Goal: Information Seeking & Learning: Learn about a topic

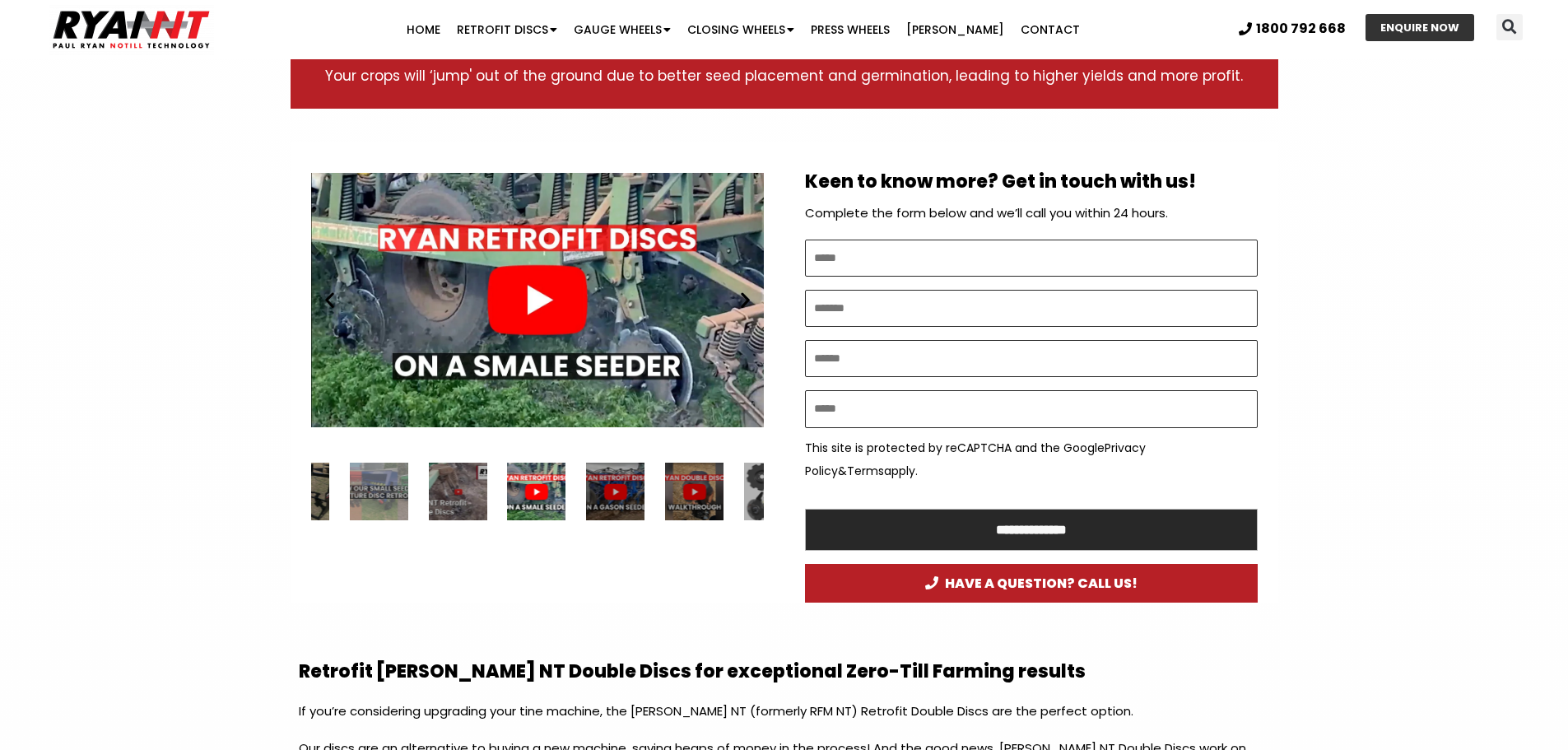
scroll to position [824, 0]
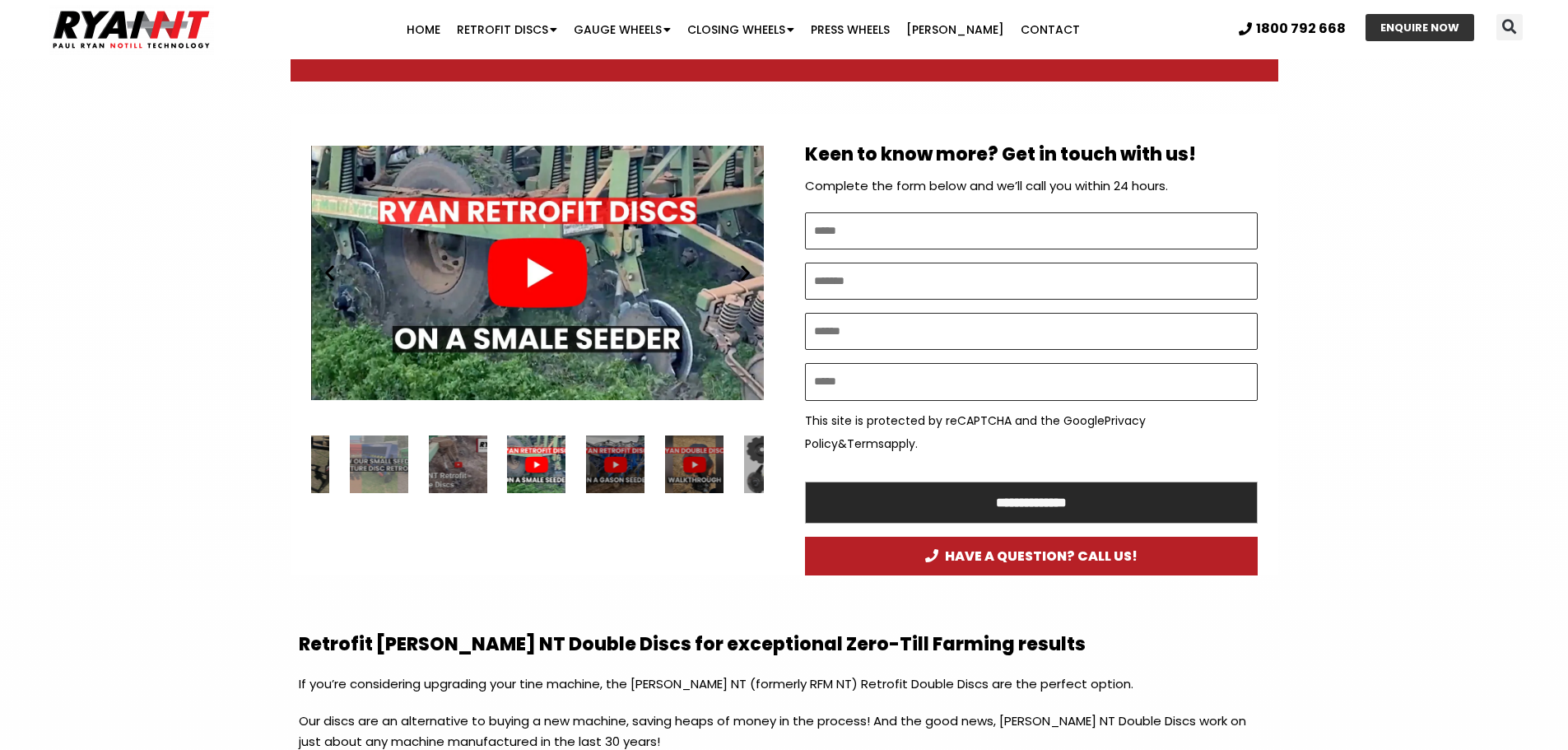
click at [539, 245] on div "Play" at bounding box center [537, 272] width 452 height 284
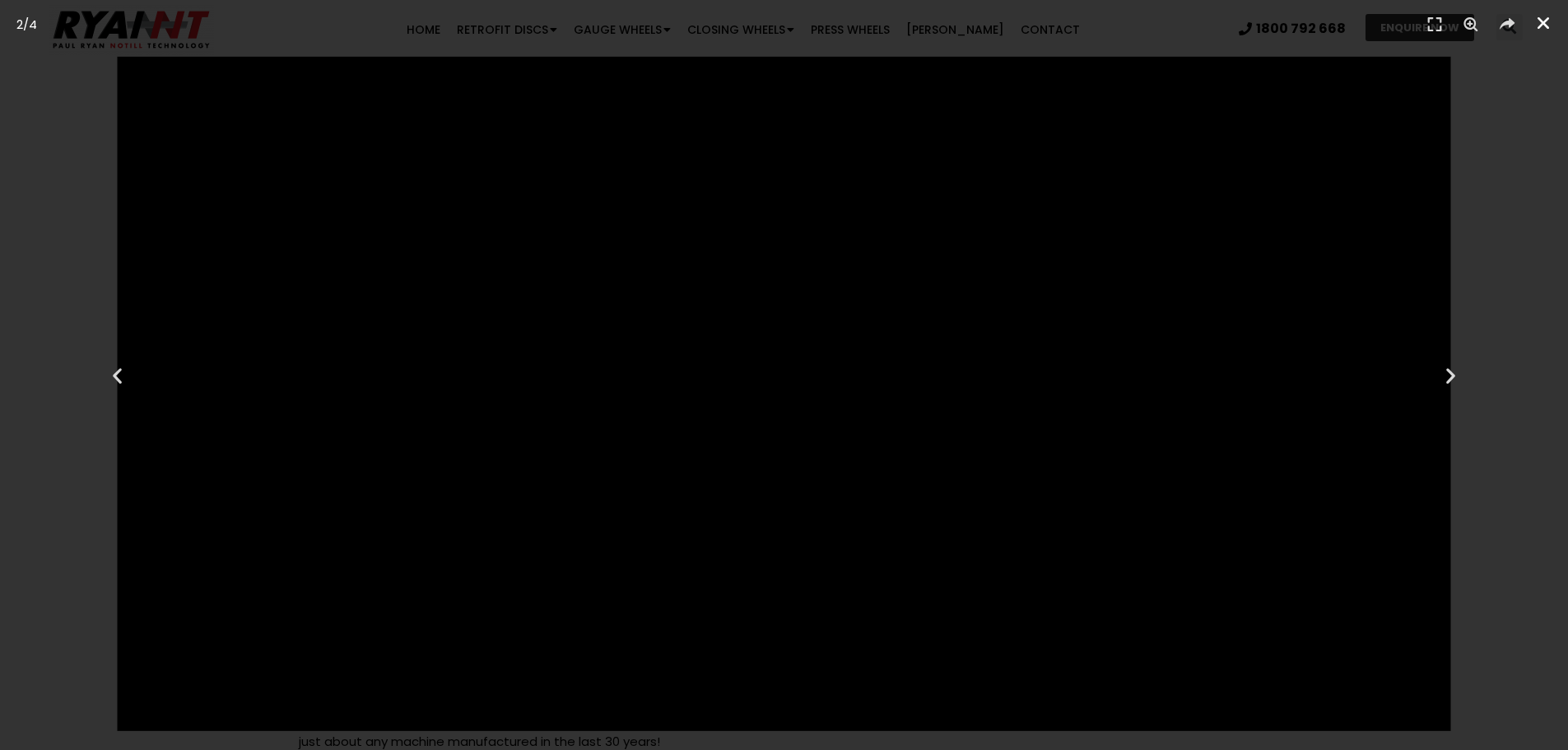
click at [1537, 29] on icon "Close (Esc)" at bounding box center [1543, 22] width 16 height 16
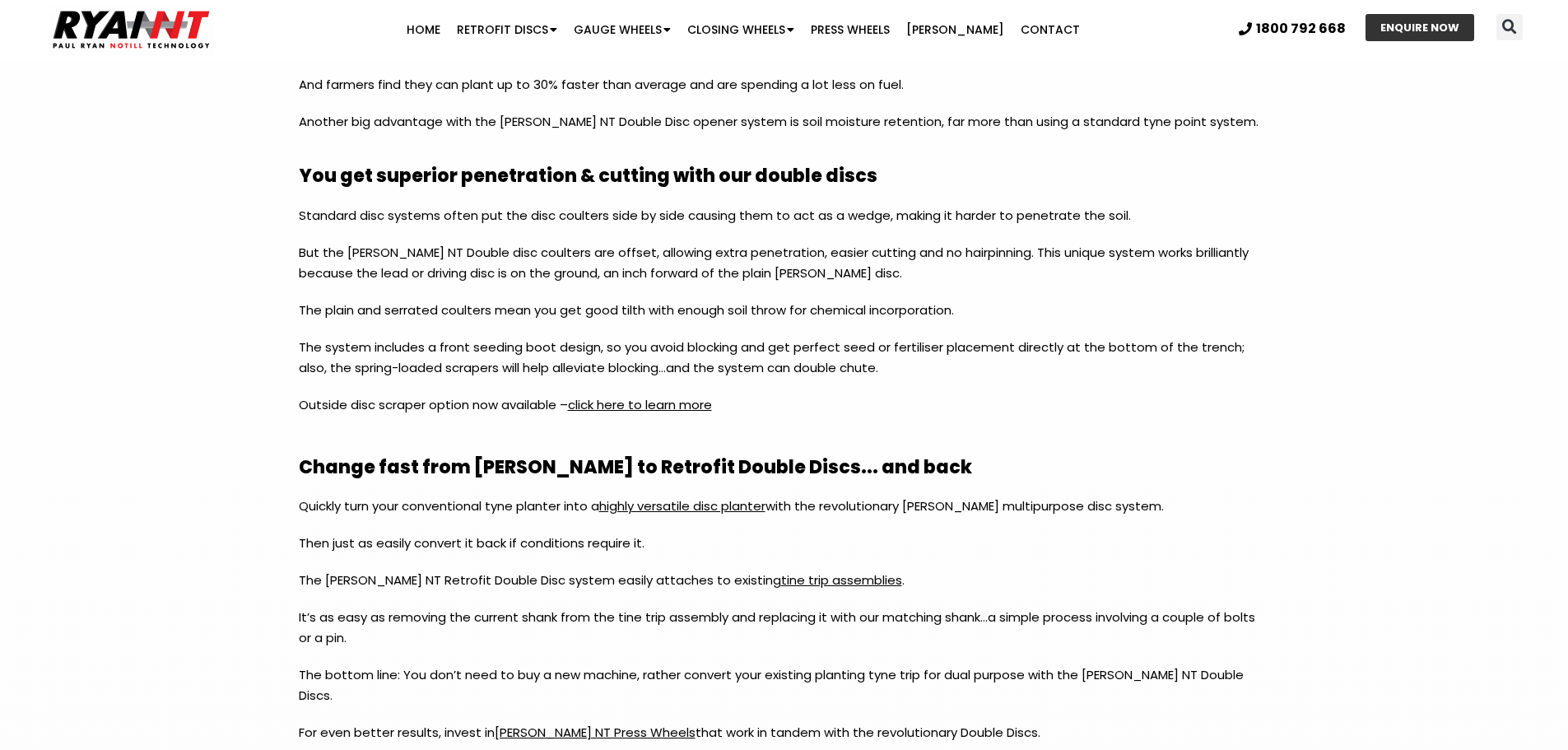
scroll to position [1646, 0]
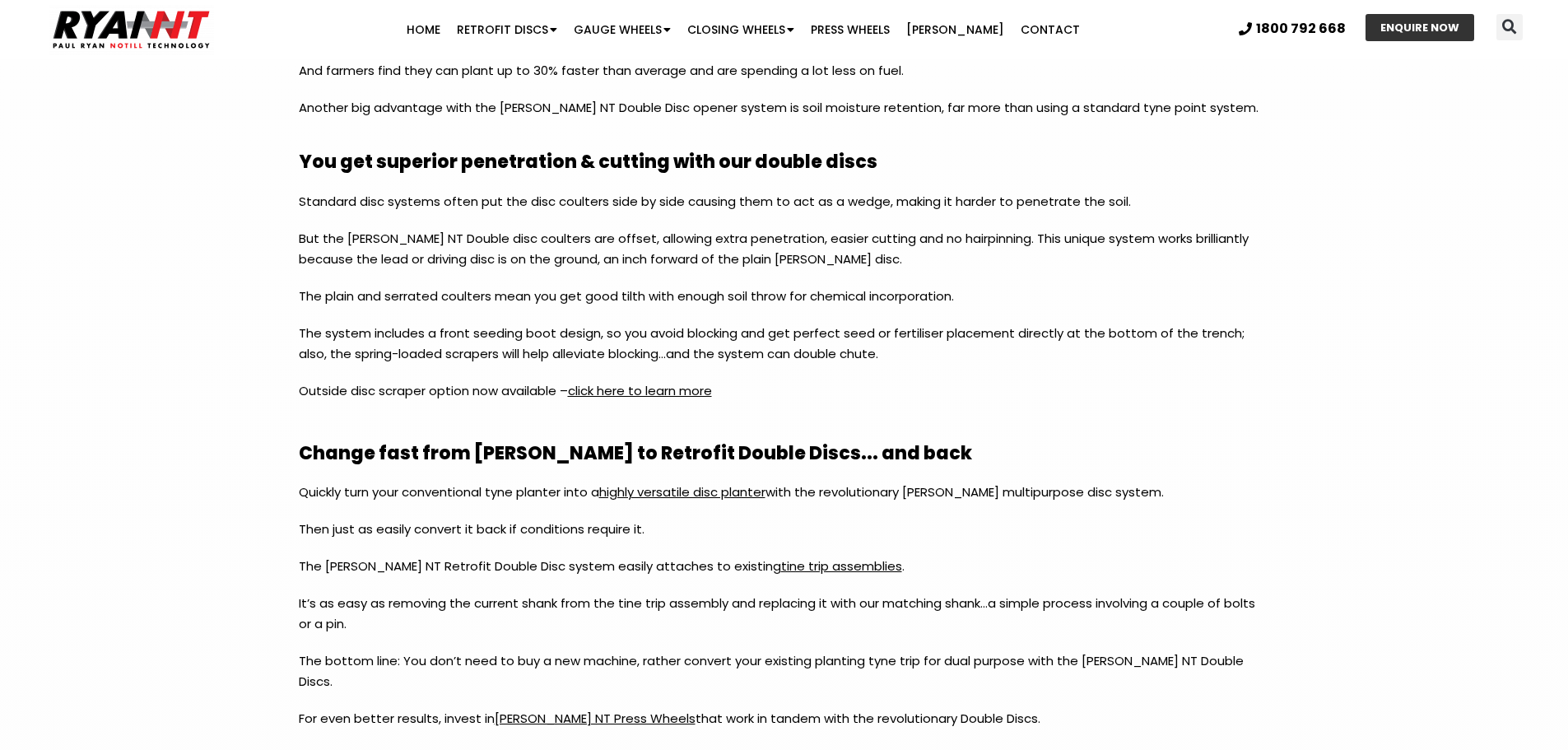
click at [666, 387] on link "click here to learn more" at bounding box center [640, 391] width 144 height 17
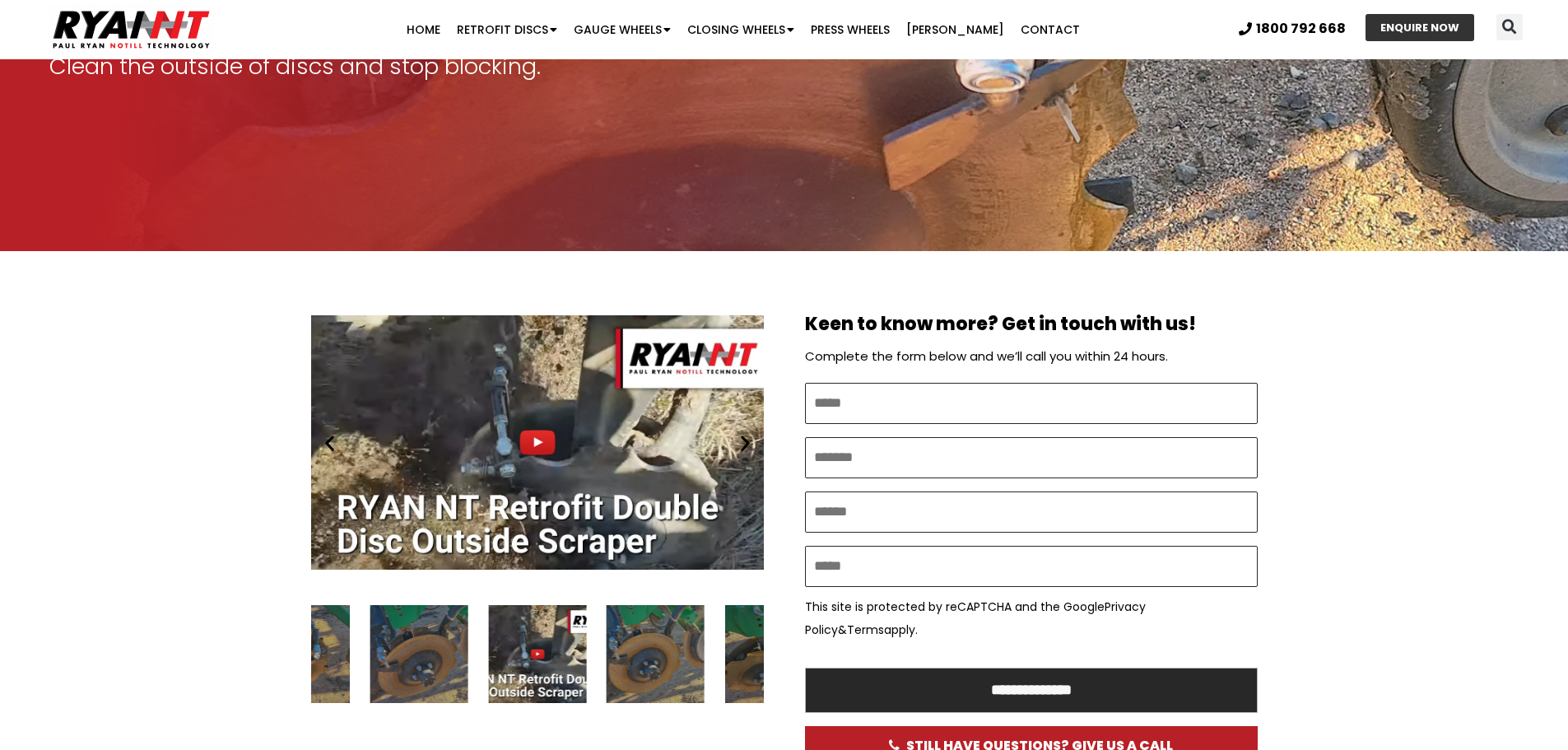
scroll to position [412, 0]
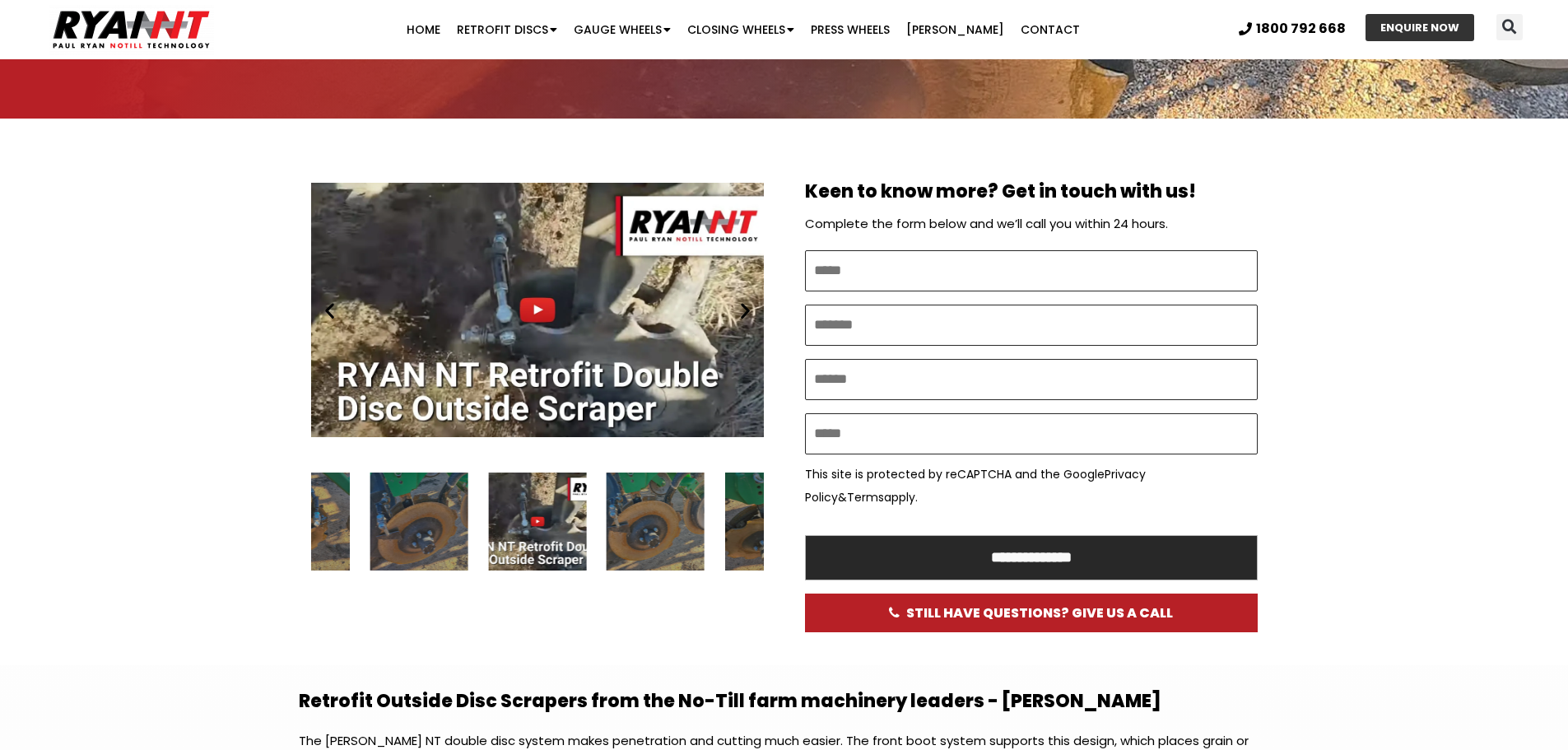
click at [669, 385] on div "Play" at bounding box center [537, 310] width 452 height 284
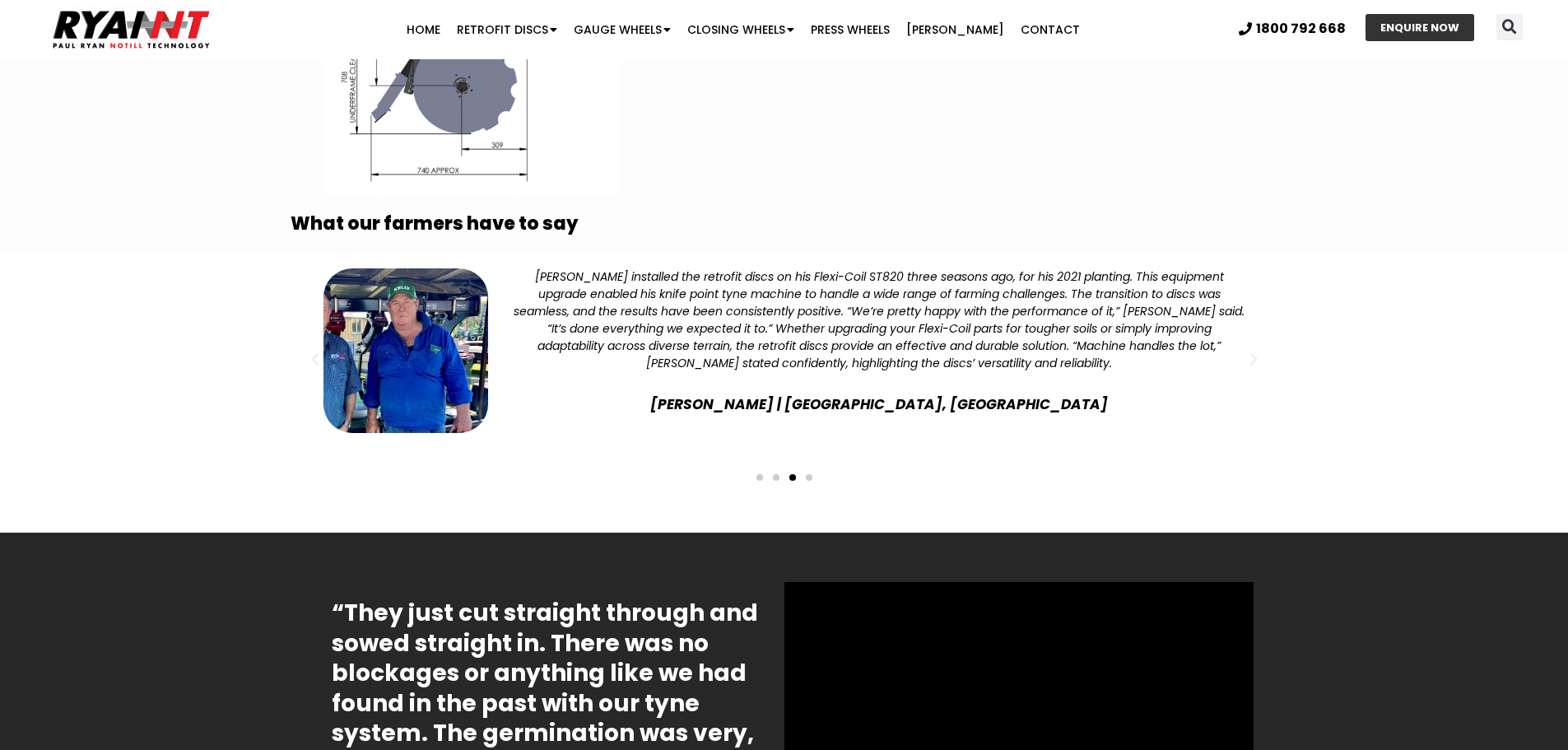
scroll to position [3293, 0]
